Goal: Navigation & Orientation: Find specific page/section

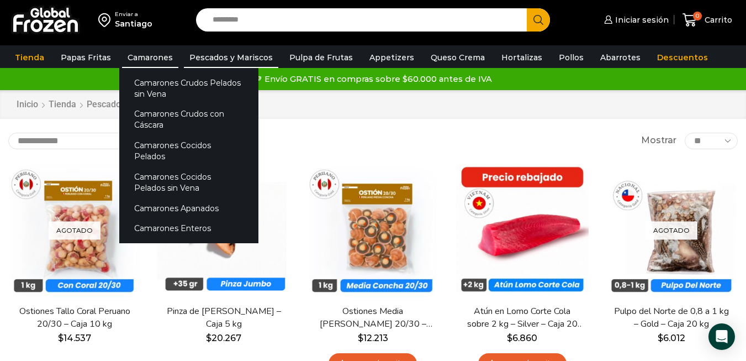
click at [150, 57] on link "Camarones" at bounding box center [150, 57] width 56 height 21
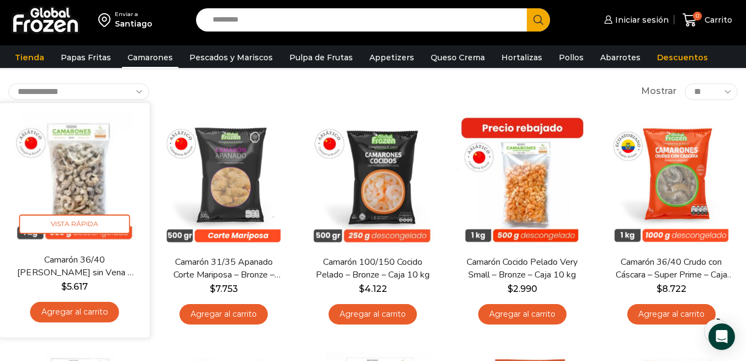
scroll to position [55, 0]
